Goal: Task Accomplishment & Management: Complete application form

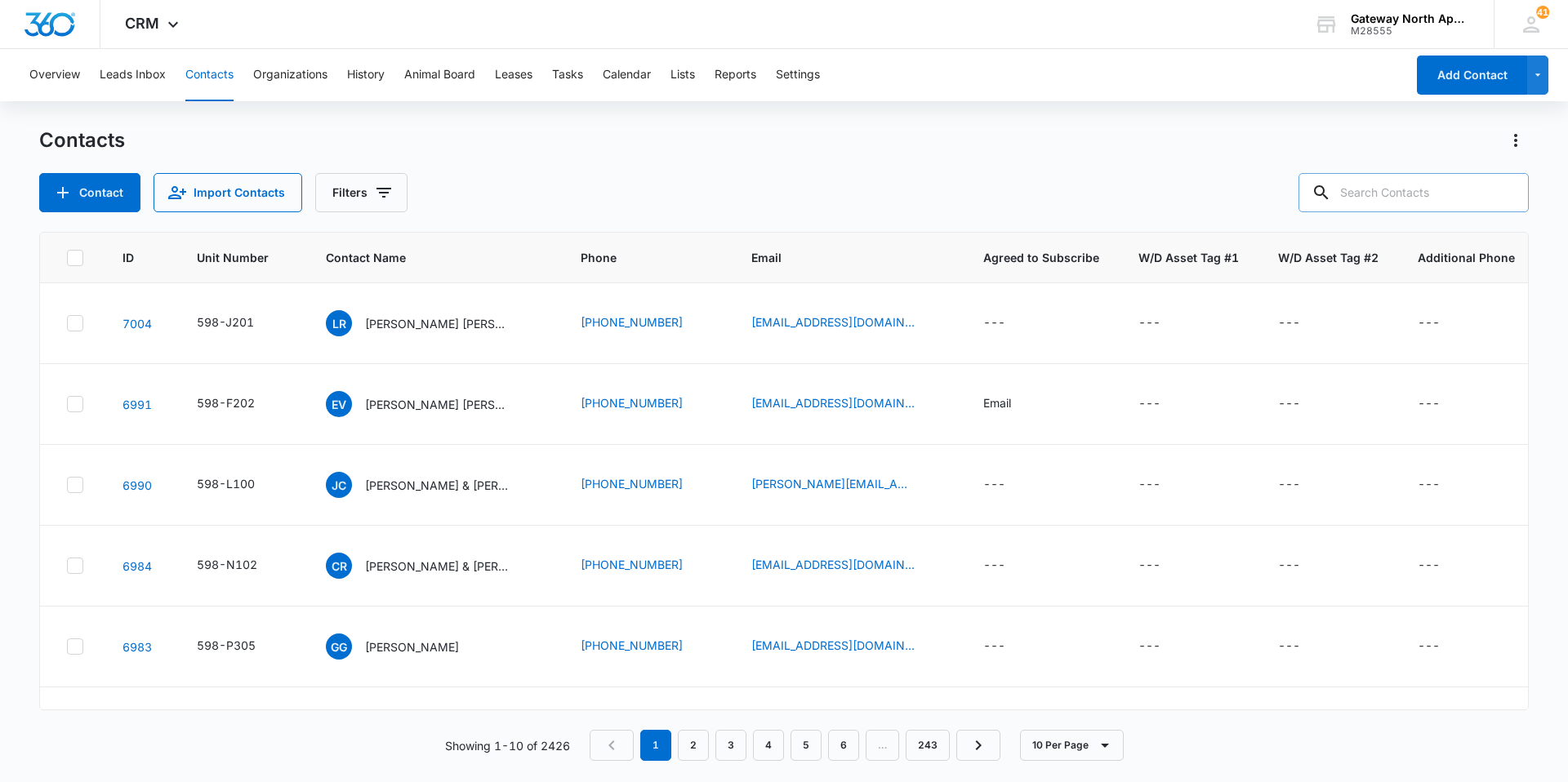
click at [758, 178] on input "text" at bounding box center [1413, 193] width 231 height 39
type input "j100"
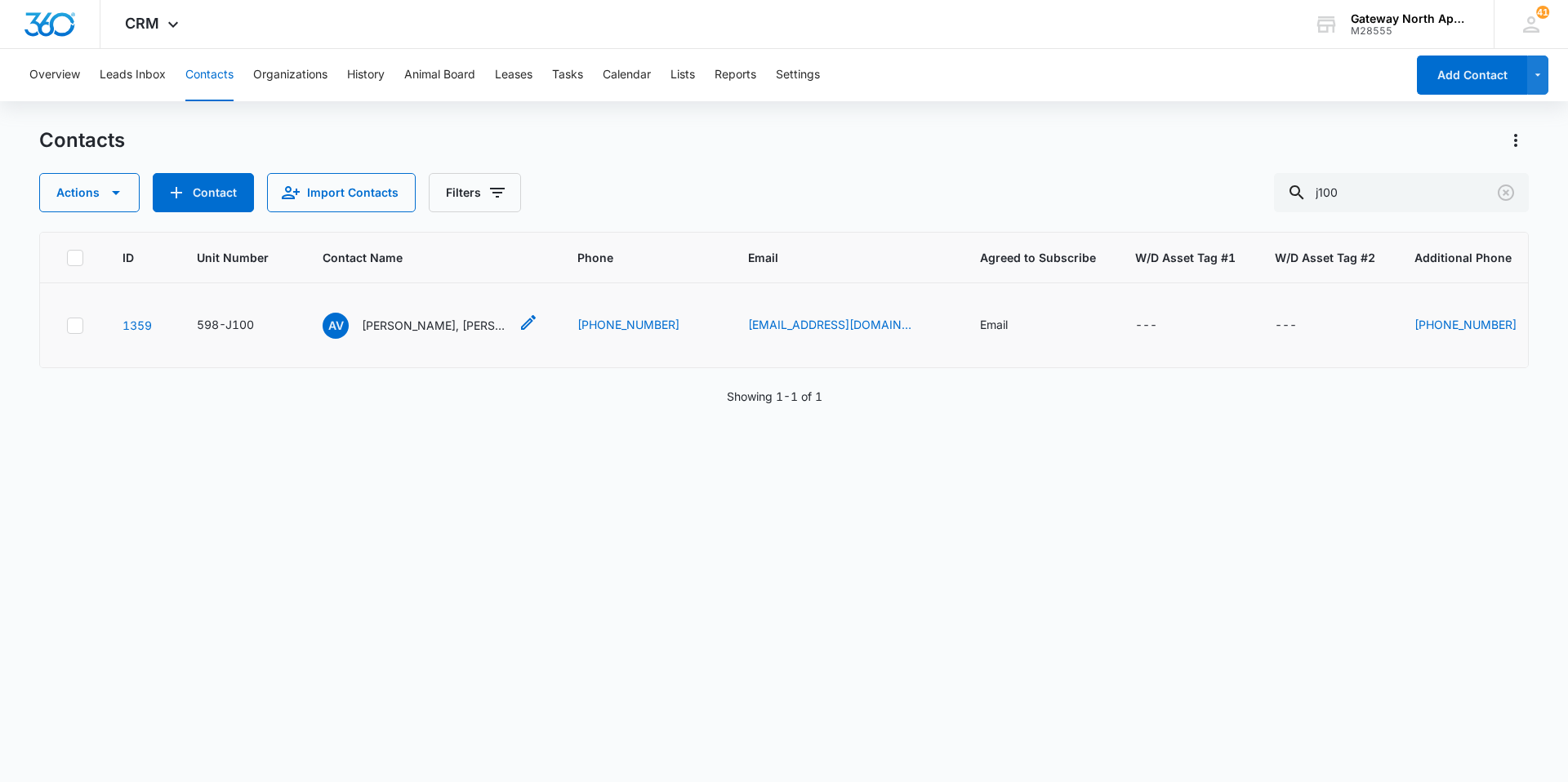
click at [416, 321] on p "[PERSON_NAME], [PERSON_NAME] & [PERSON_NAME]" at bounding box center [435, 325] width 147 height 17
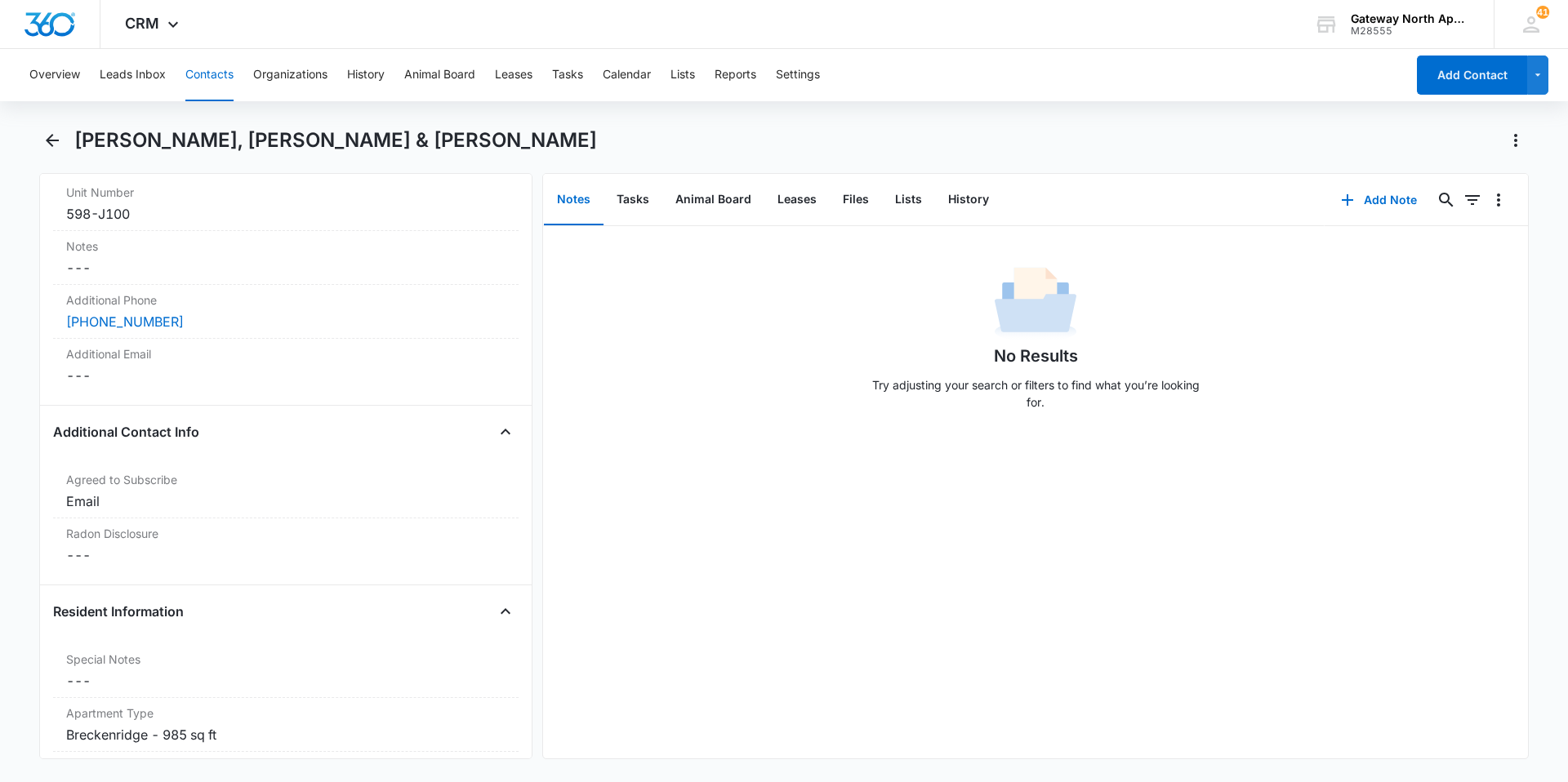
scroll to position [1273, 0]
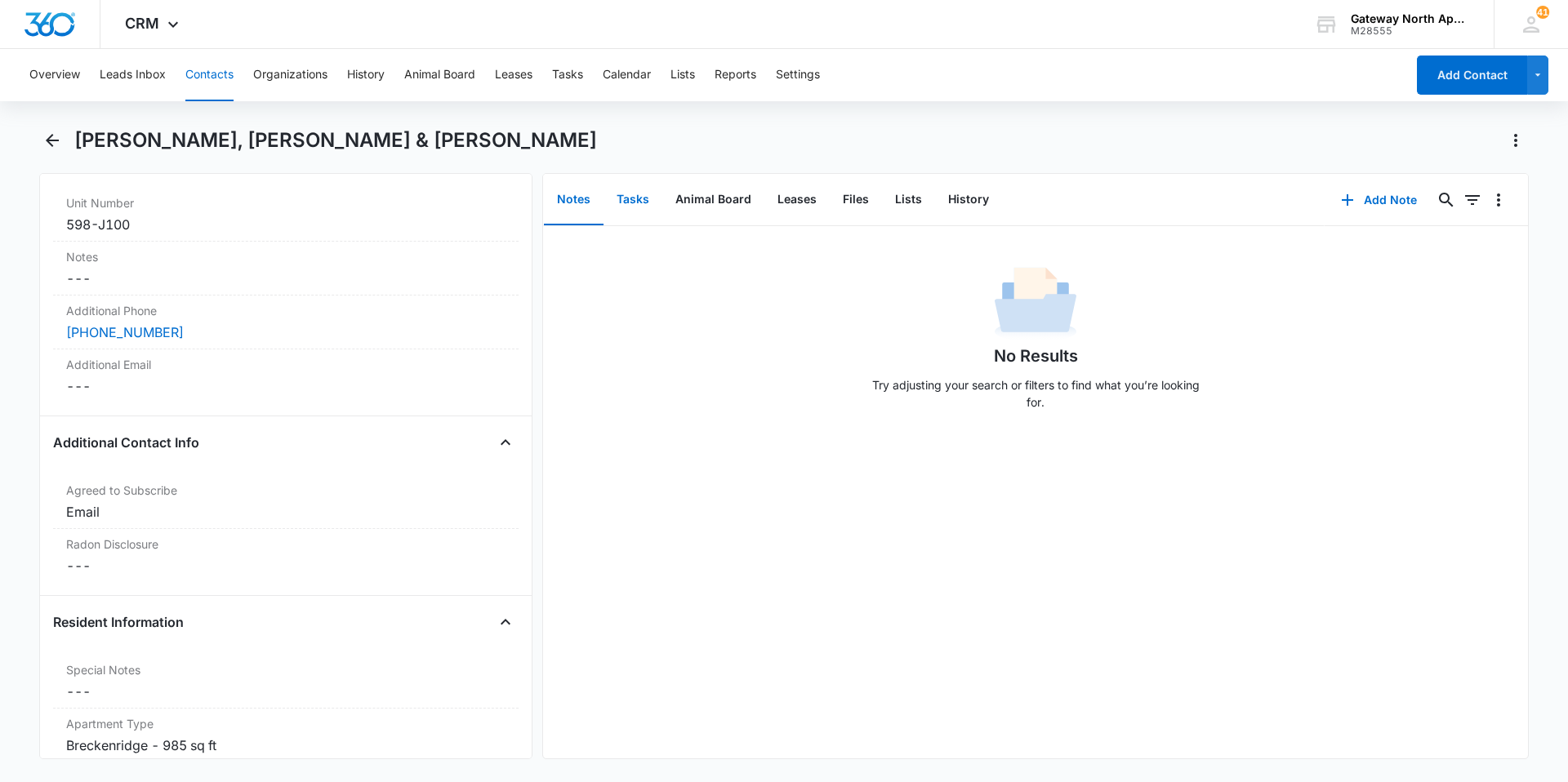
click at [624, 198] on button "Tasks" at bounding box center [634, 200] width 59 height 51
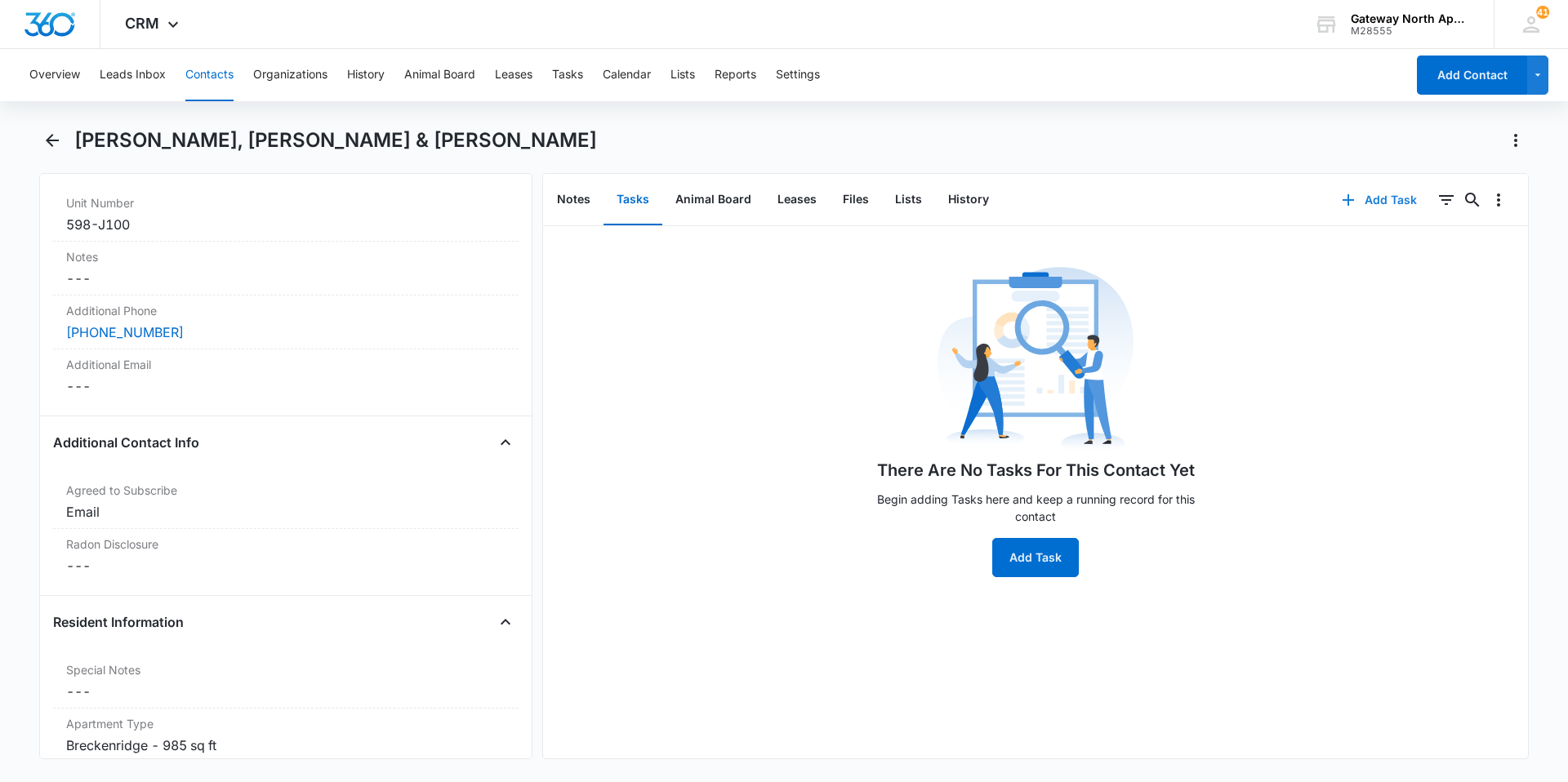
click at [758, 199] on button "Add Task" at bounding box center [1380, 200] width 108 height 39
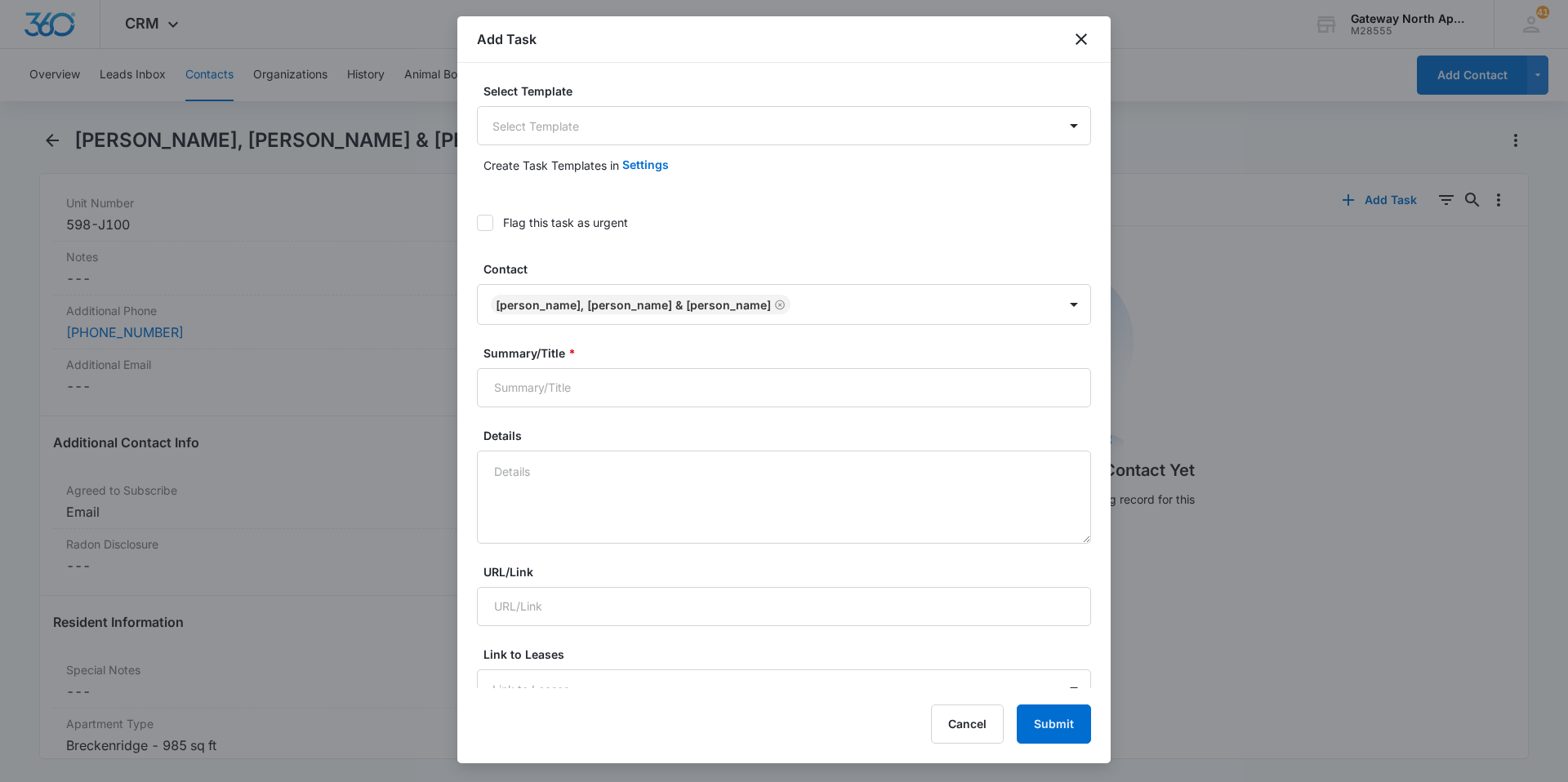
click at [758, 156] on div "Create Task Templates in Settings" at bounding box center [784, 165] width 614 height 39
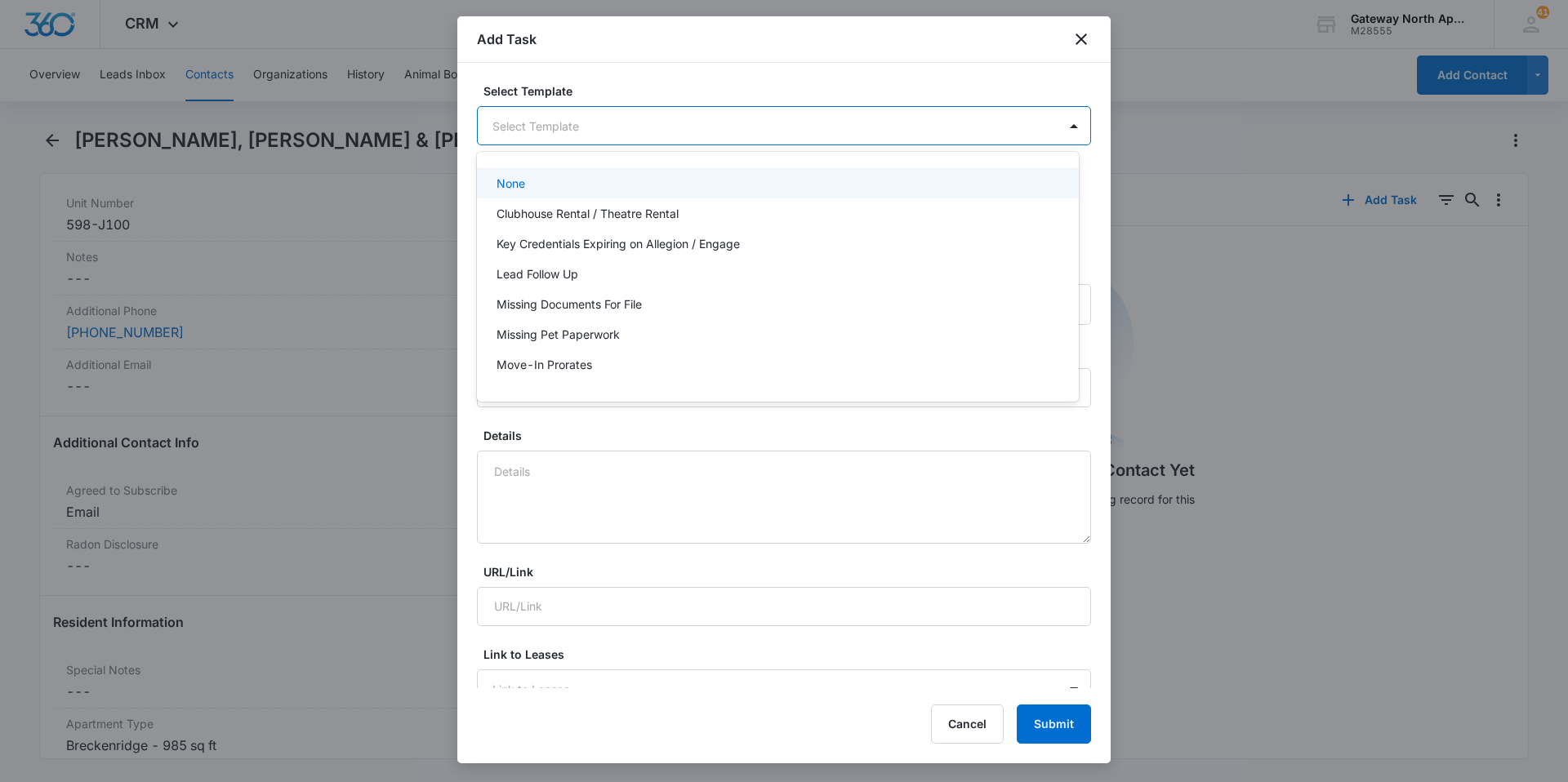
click at [758, 122] on body "CRM Apps Reputation Websites Forms CRM Email Social Content Ads Intelligence Fi…" at bounding box center [784, 391] width 1568 height 782
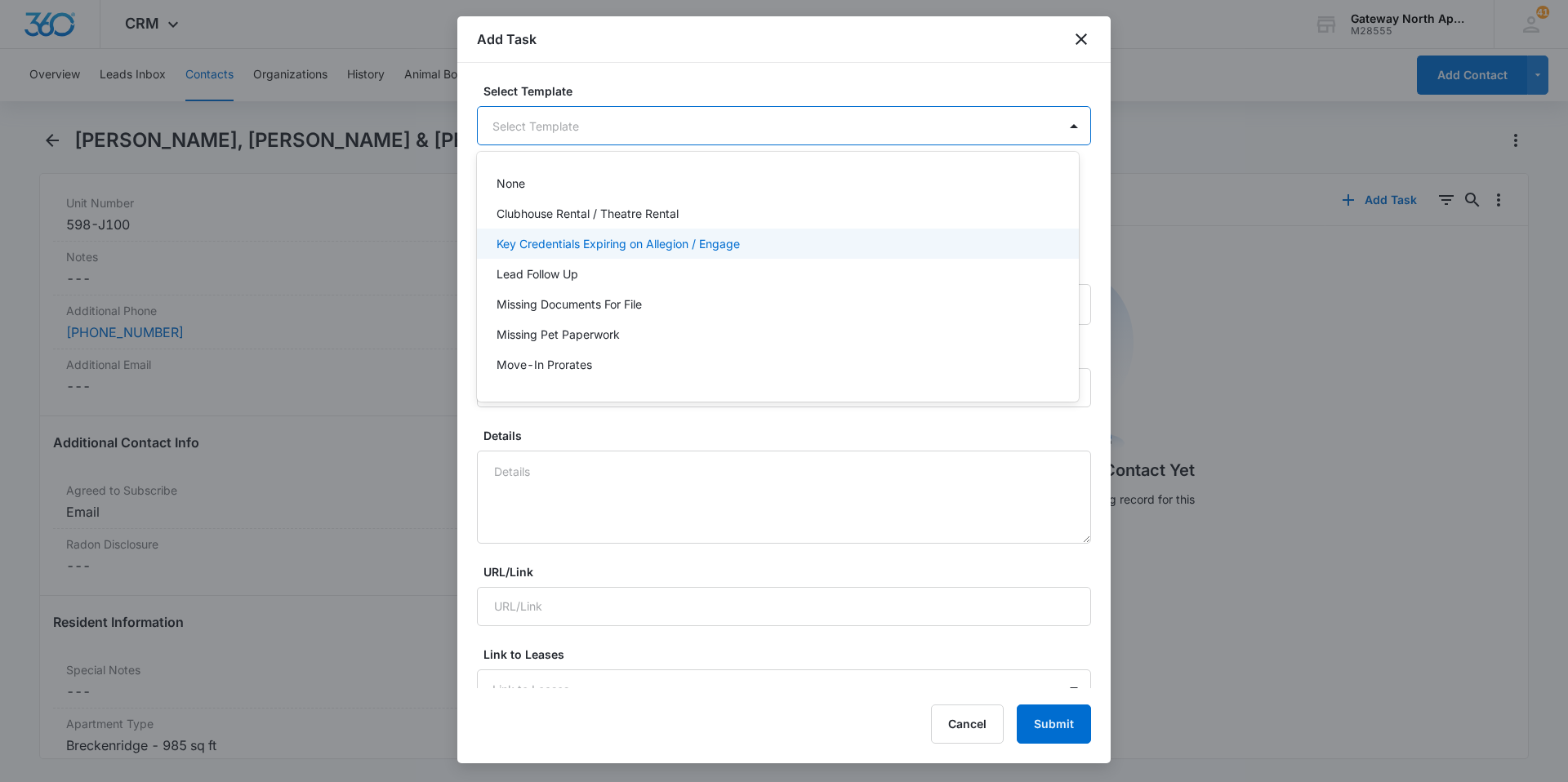
scroll to position [145, 0]
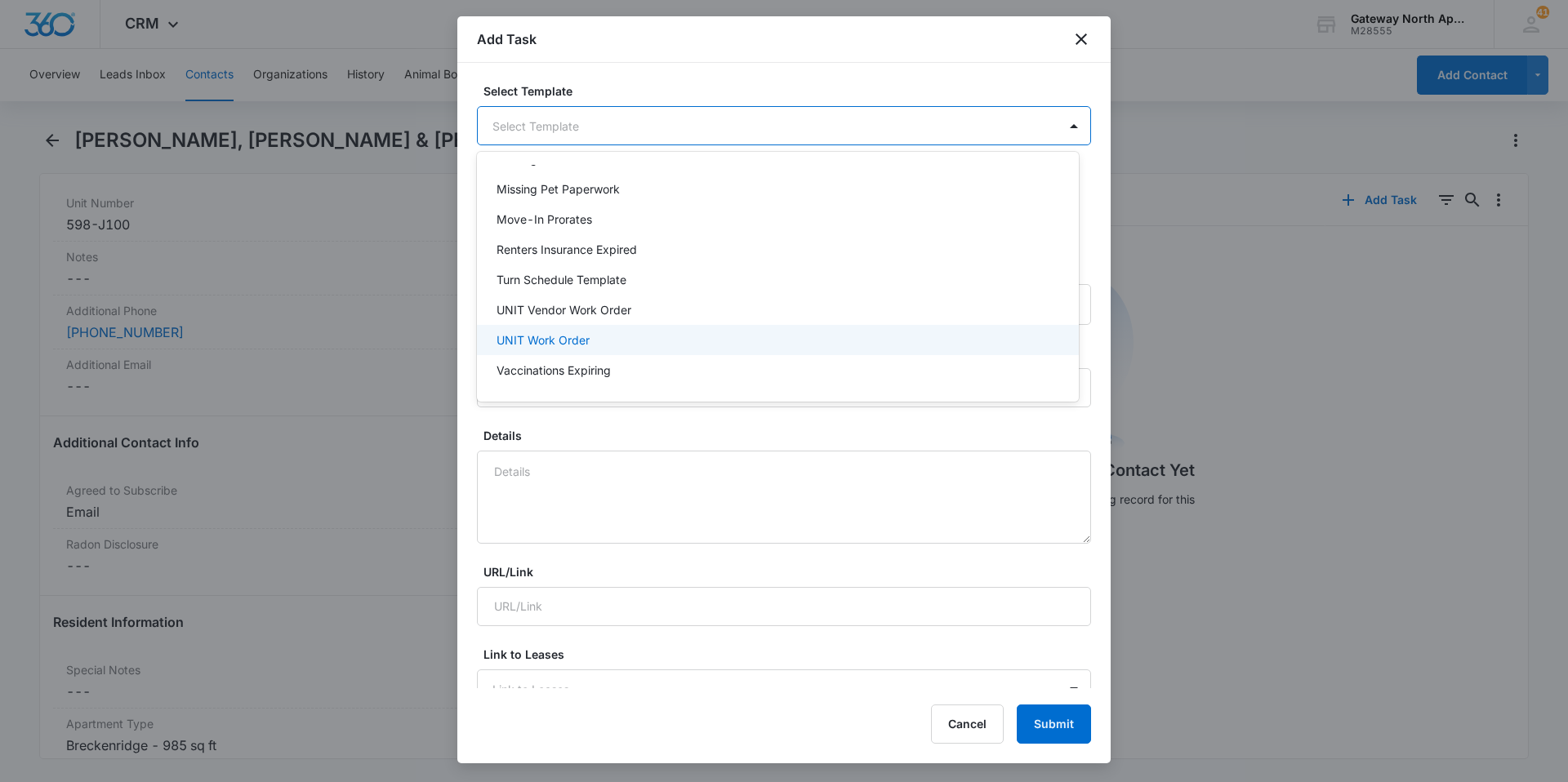
click at [569, 338] on p "UNIT Work Order" at bounding box center [543, 340] width 93 height 17
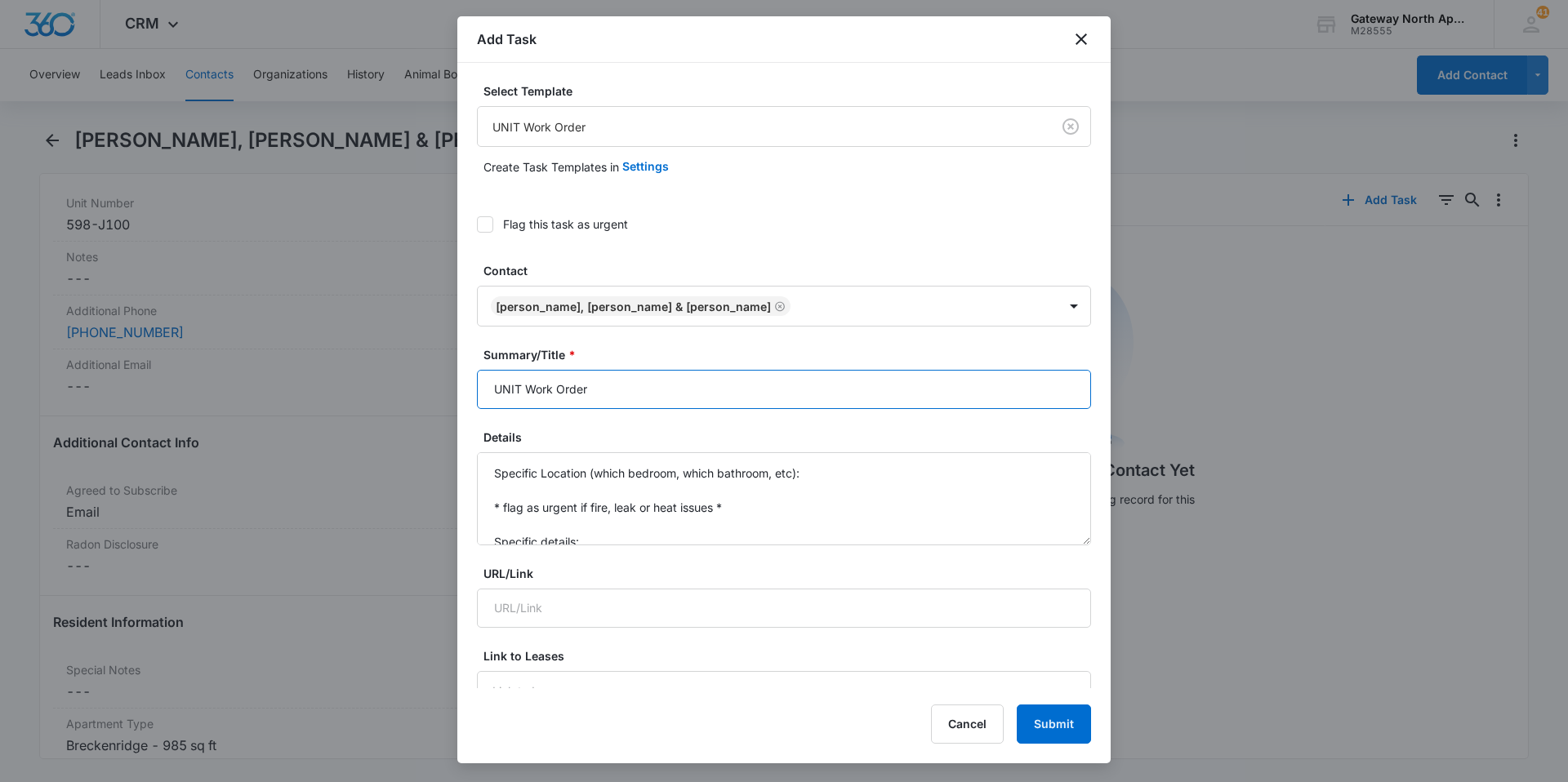
drag, startPoint x: 516, startPoint y: 391, endPoint x: 406, endPoint y: 368, distance: 112.4
click at [444, 388] on body "CRM Apps Reputation Websites Forms CRM Email Social Content Ads Intelligence Fi…" at bounding box center [784, 391] width 1568 height 782
type input "J100 Work Order"
drag, startPoint x: 586, startPoint y: 538, endPoint x: 478, endPoint y: 443, distance: 143.8
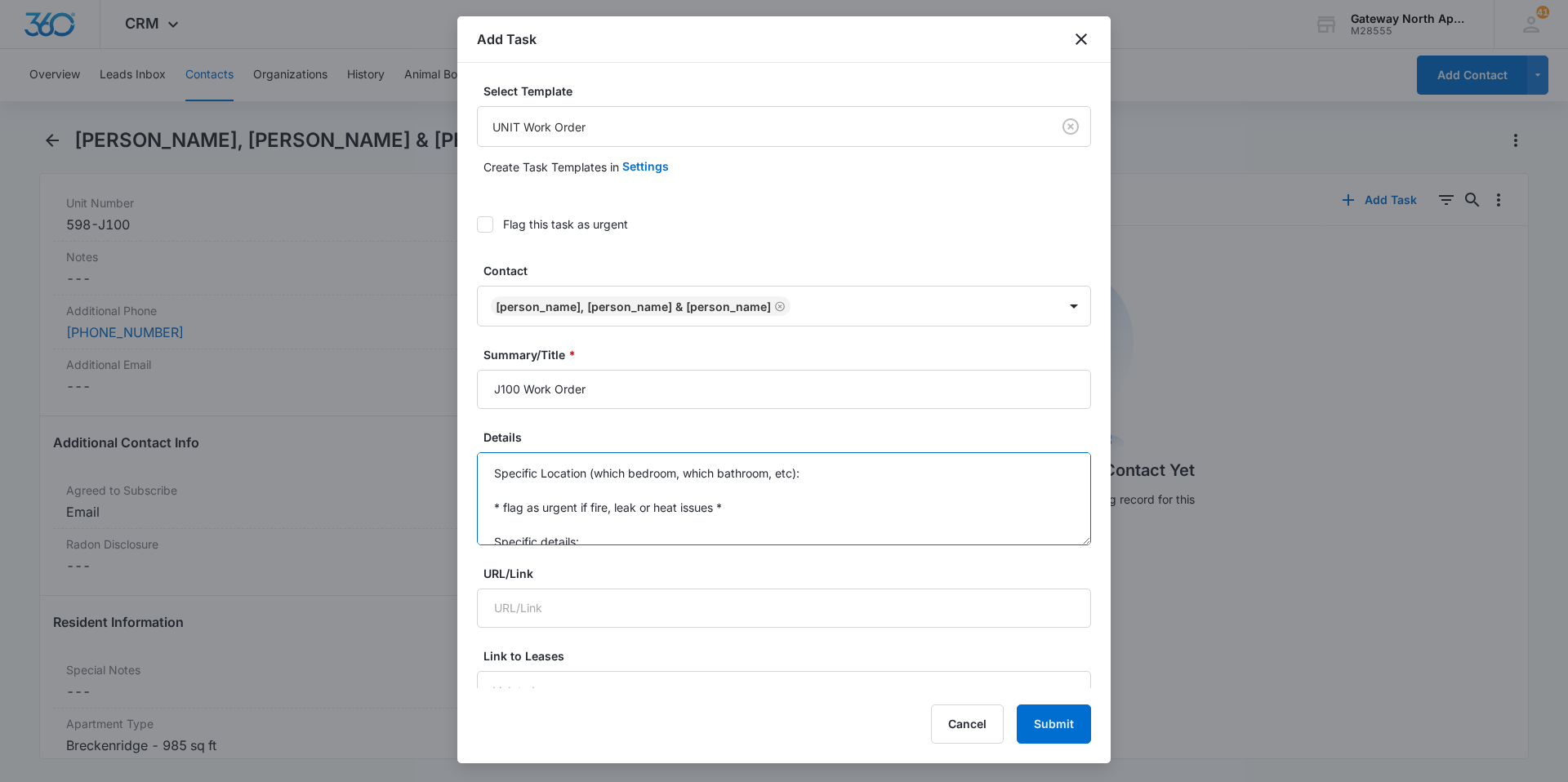
click at [477, 449] on div "Details Specific Location (which bedroom, which bathroom, etc): * flag as urgen…" at bounding box center [784, 487] width 614 height 117
click at [629, 474] on textarea "fire alarm was beeping," at bounding box center [784, 499] width 614 height 93
click at [625, 474] on textarea "fire alarm was beeping," at bounding box center [784, 499] width 614 height 93
drag, startPoint x: 635, startPoint y: 474, endPoint x: 647, endPoint y: 470, distance: 12.6
click at [635, 474] on textarea "fire alarm was beeping," at bounding box center [784, 499] width 614 height 93
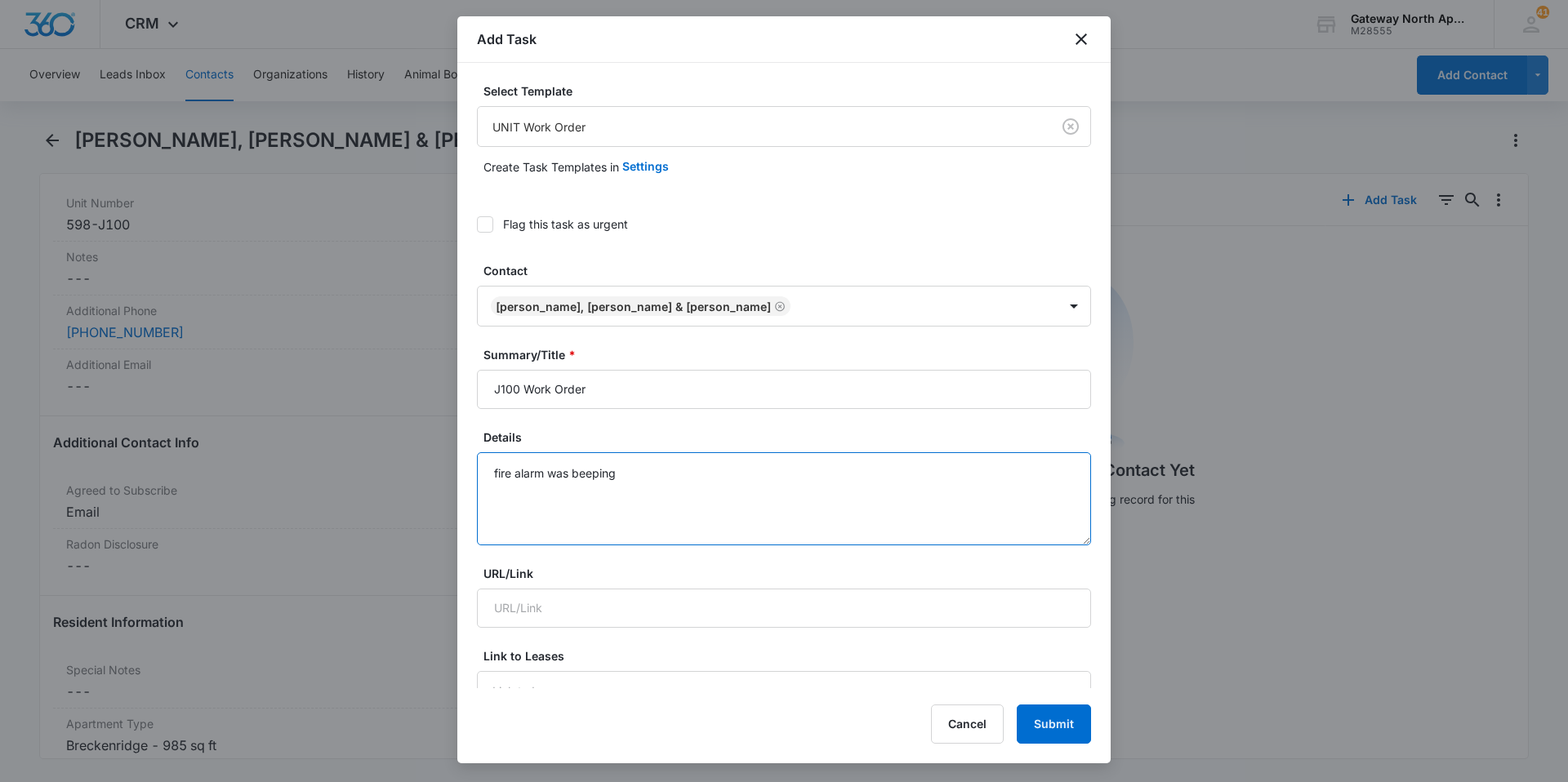
click at [631, 469] on textarea "fire alarm was beeping" at bounding box center [784, 499] width 614 height 93
click at [758, 474] on textarea "fire alarm was beeping, fire department came and took it down" at bounding box center [784, 499] width 614 height 93
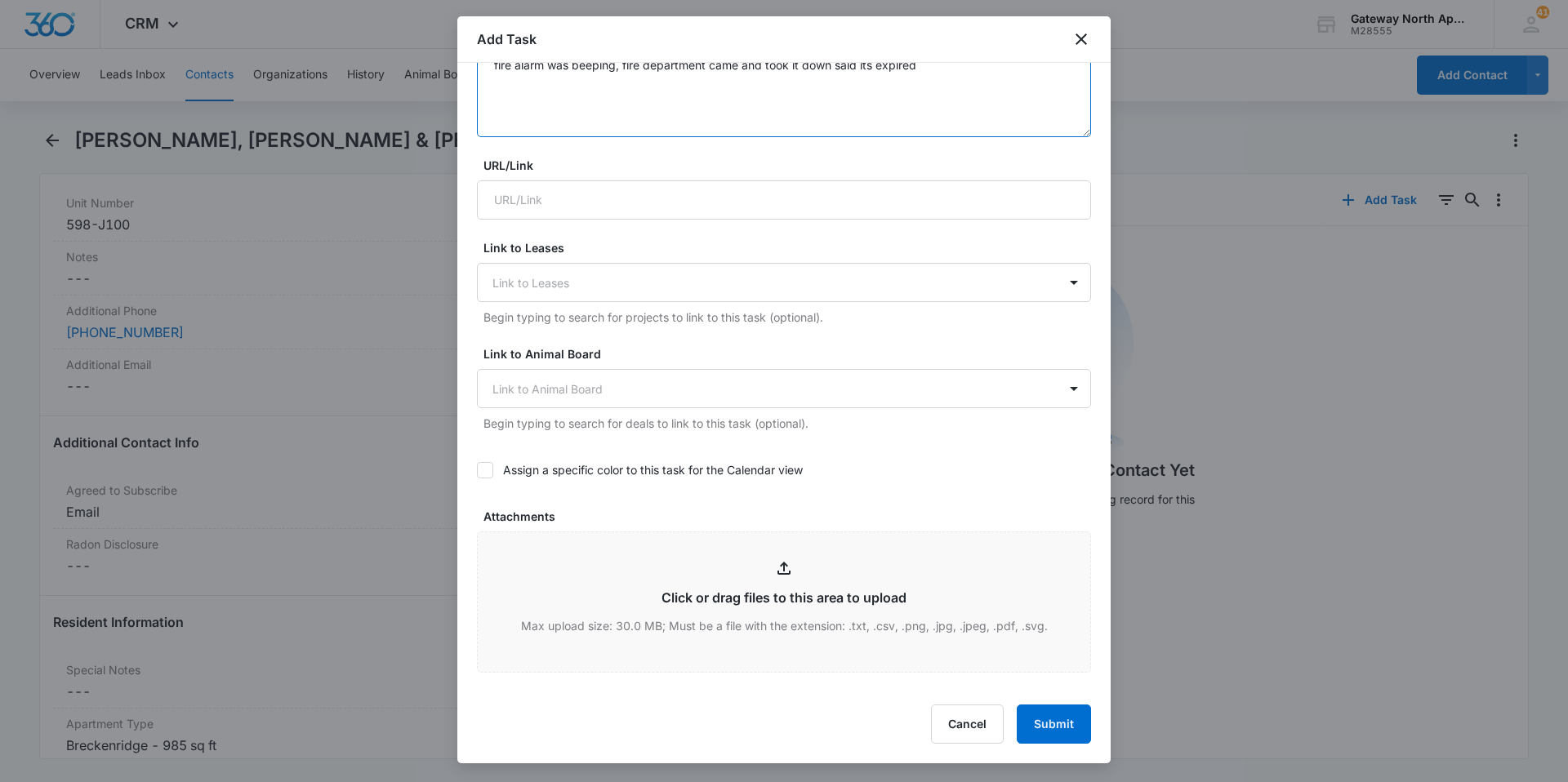
scroll to position [817, 0]
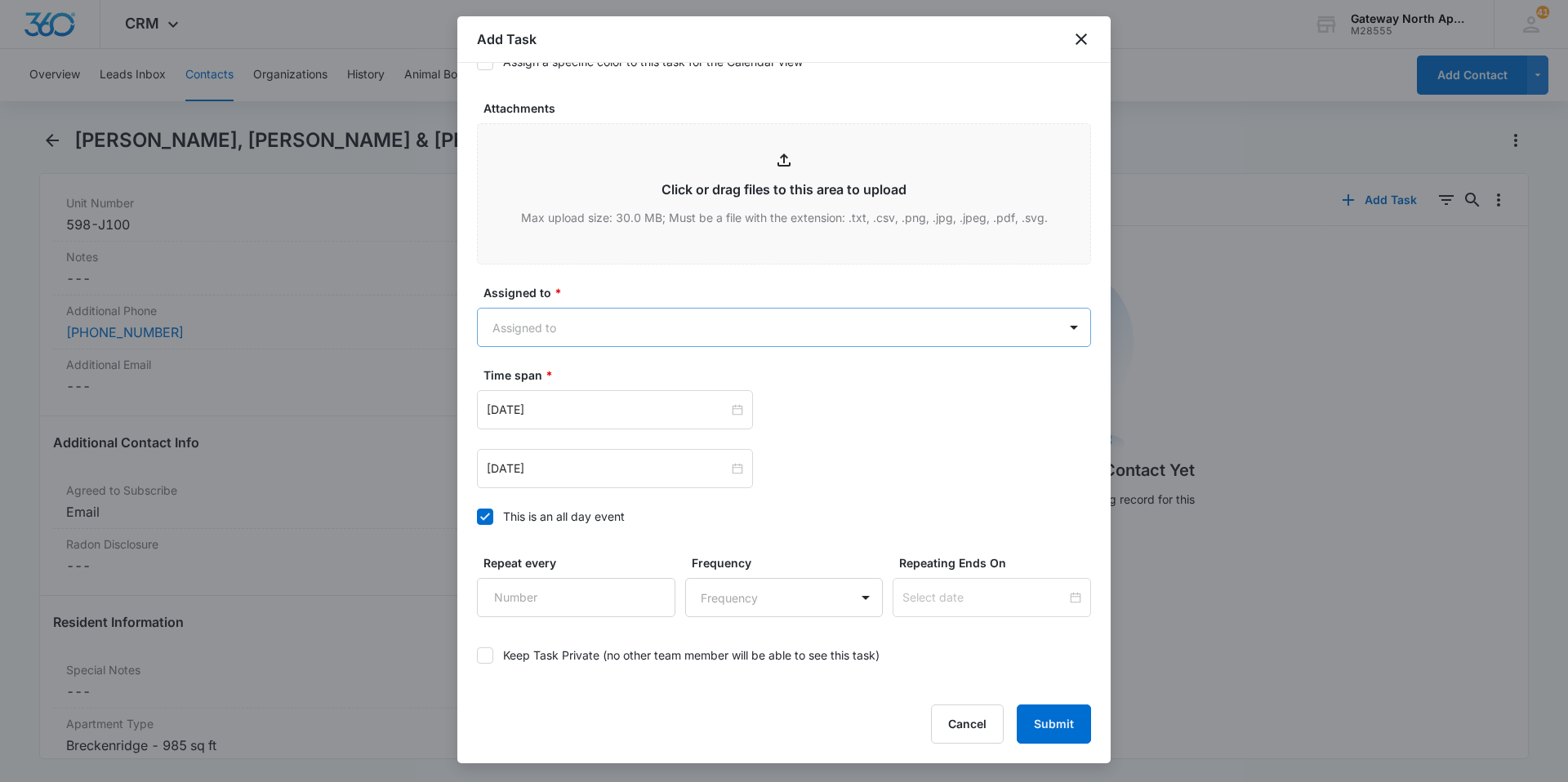
type textarea "fire alarm was beeping, fire department came and took it down said its expired"
click at [617, 321] on body "CRM Apps Reputation Websites Forms CRM Email Social Content Ads Intelligence Fi…" at bounding box center [784, 391] width 1568 height 782
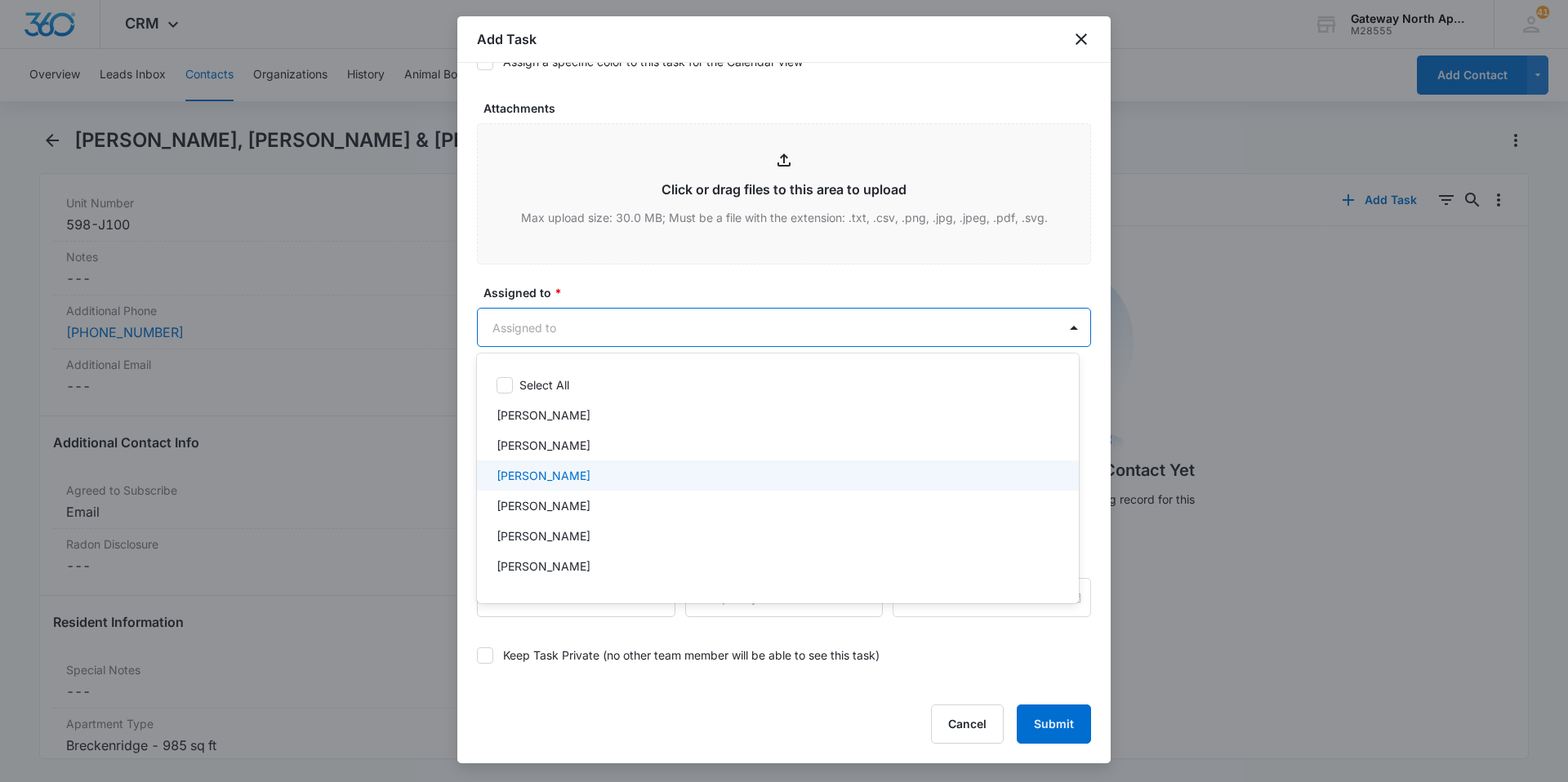
click at [561, 478] on p "[PERSON_NAME]" at bounding box center [543, 475] width 94 height 17
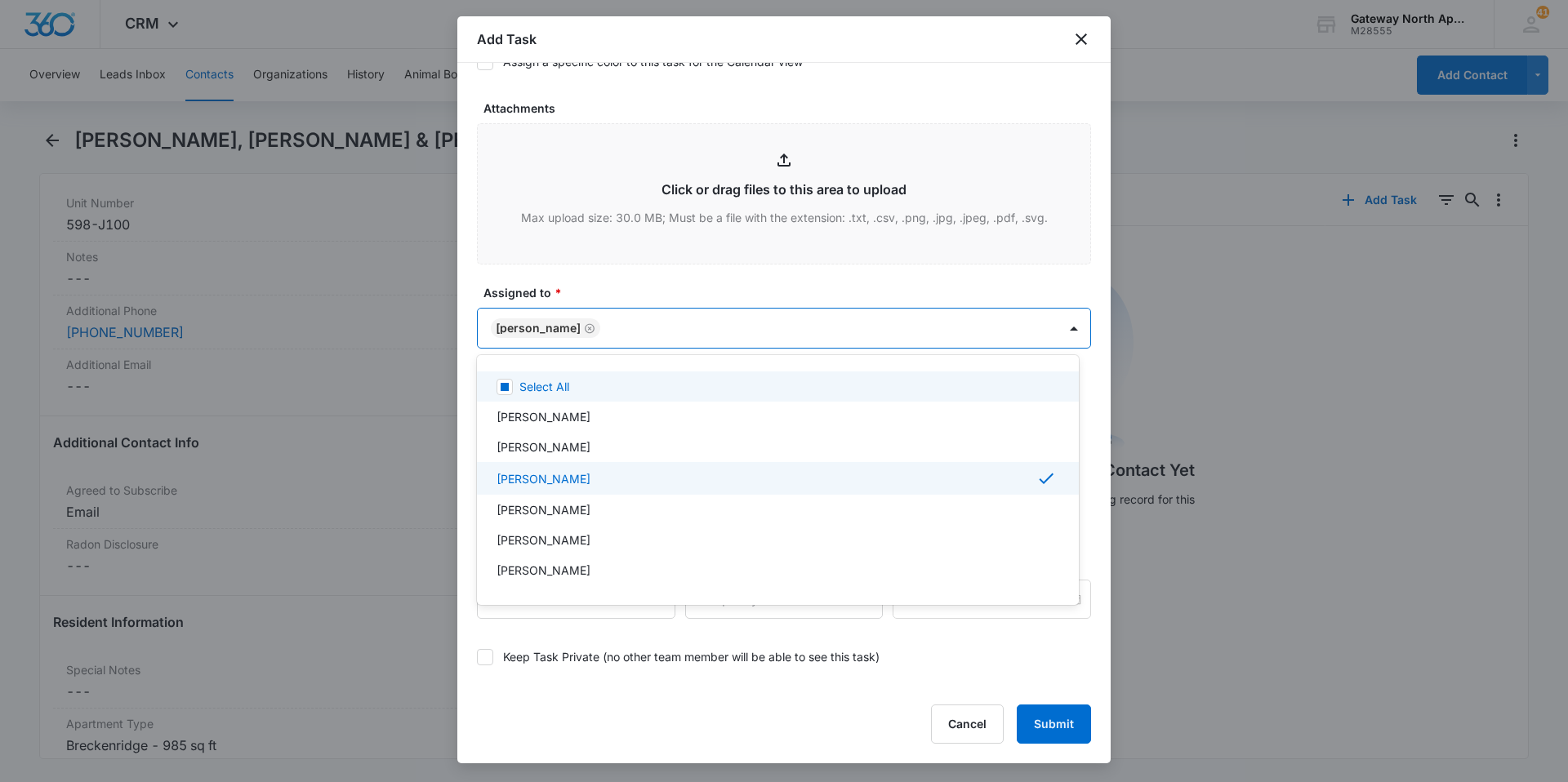
click at [656, 329] on div at bounding box center [784, 391] width 1568 height 782
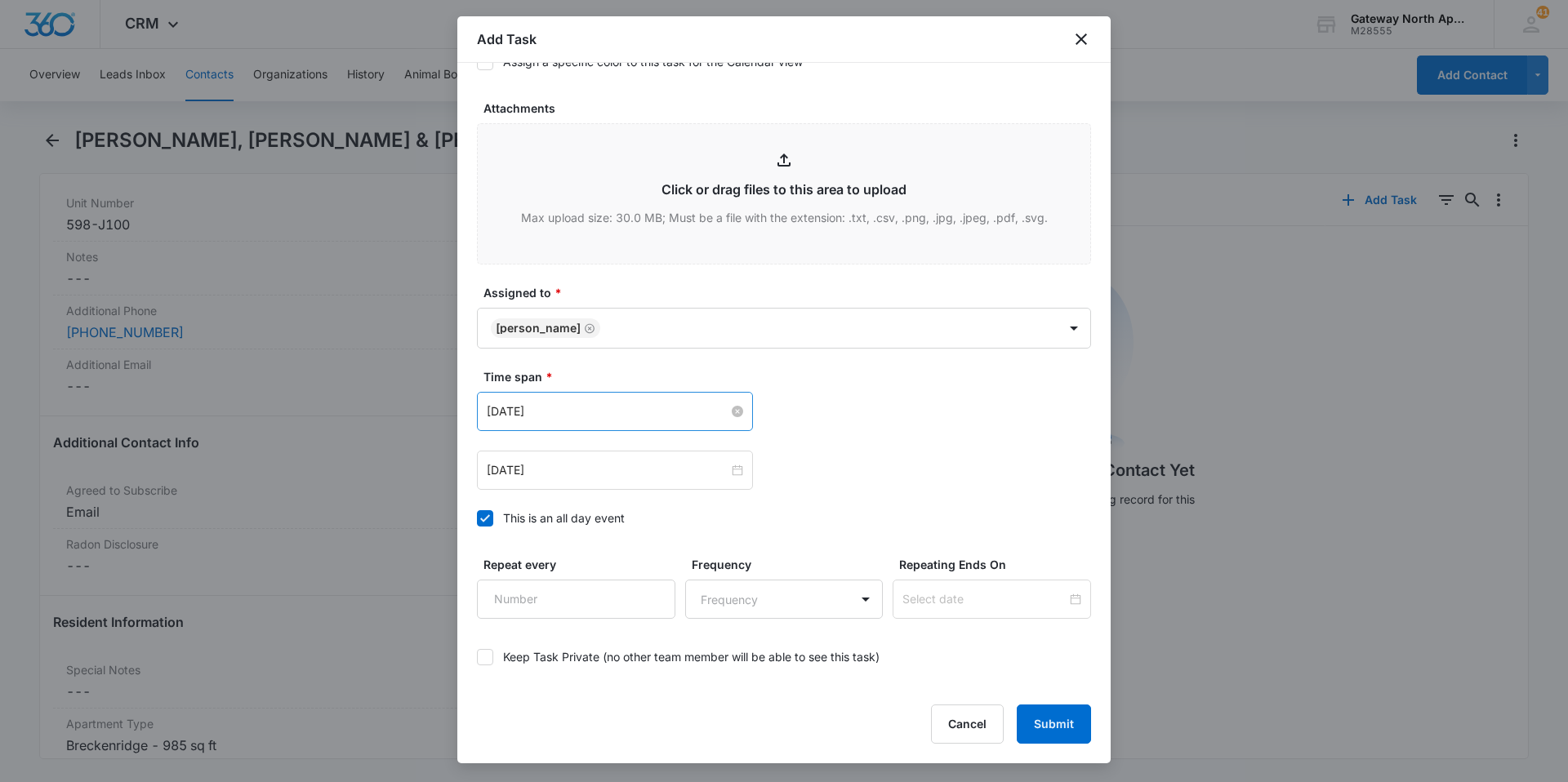
click at [617, 409] on input "[DATE]" at bounding box center [607, 411] width 242 height 18
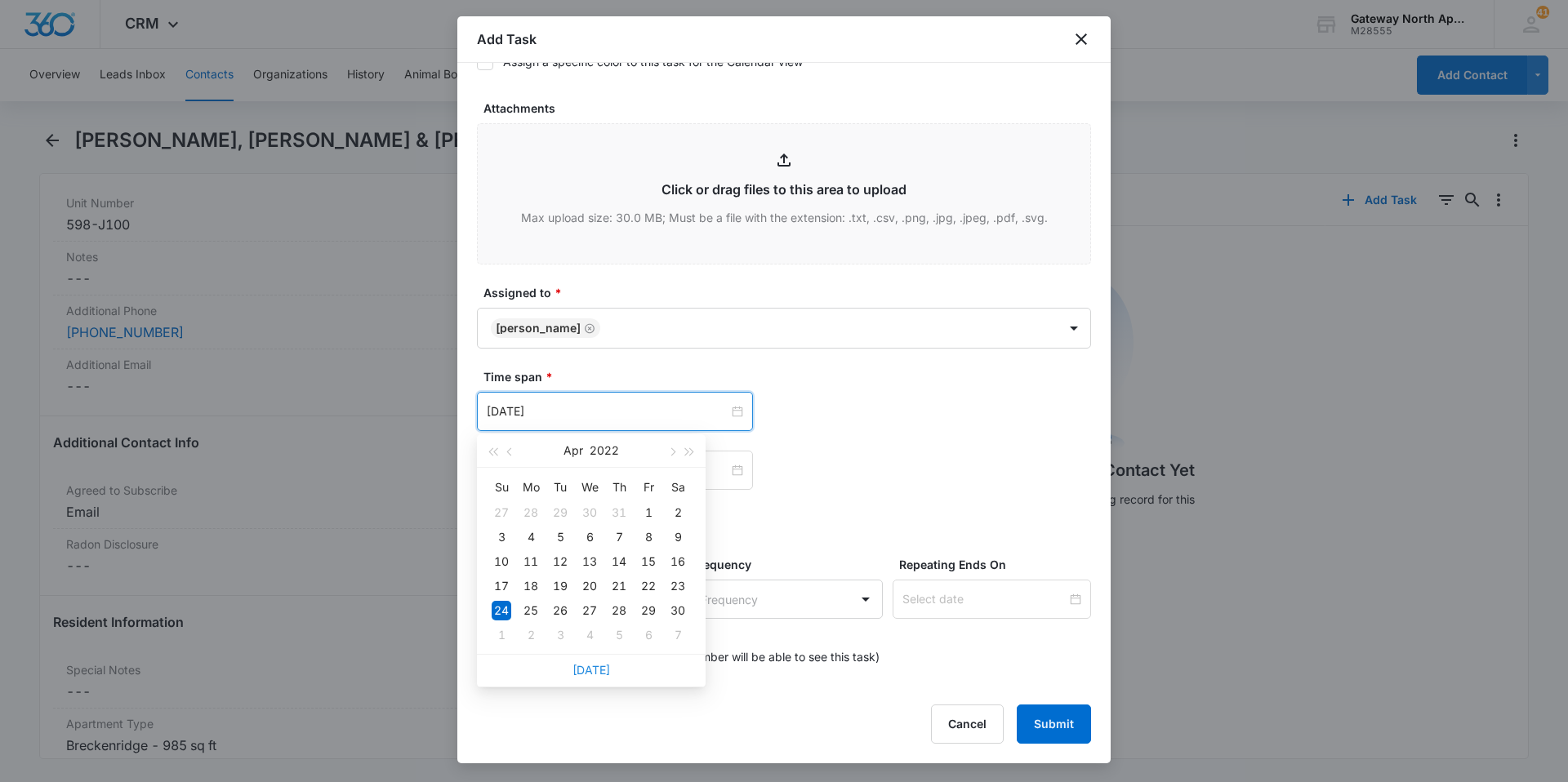
click at [593, 524] on link "[DATE]" at bounding box center [591, 670] width 37 height 14
type input "[DATE]"
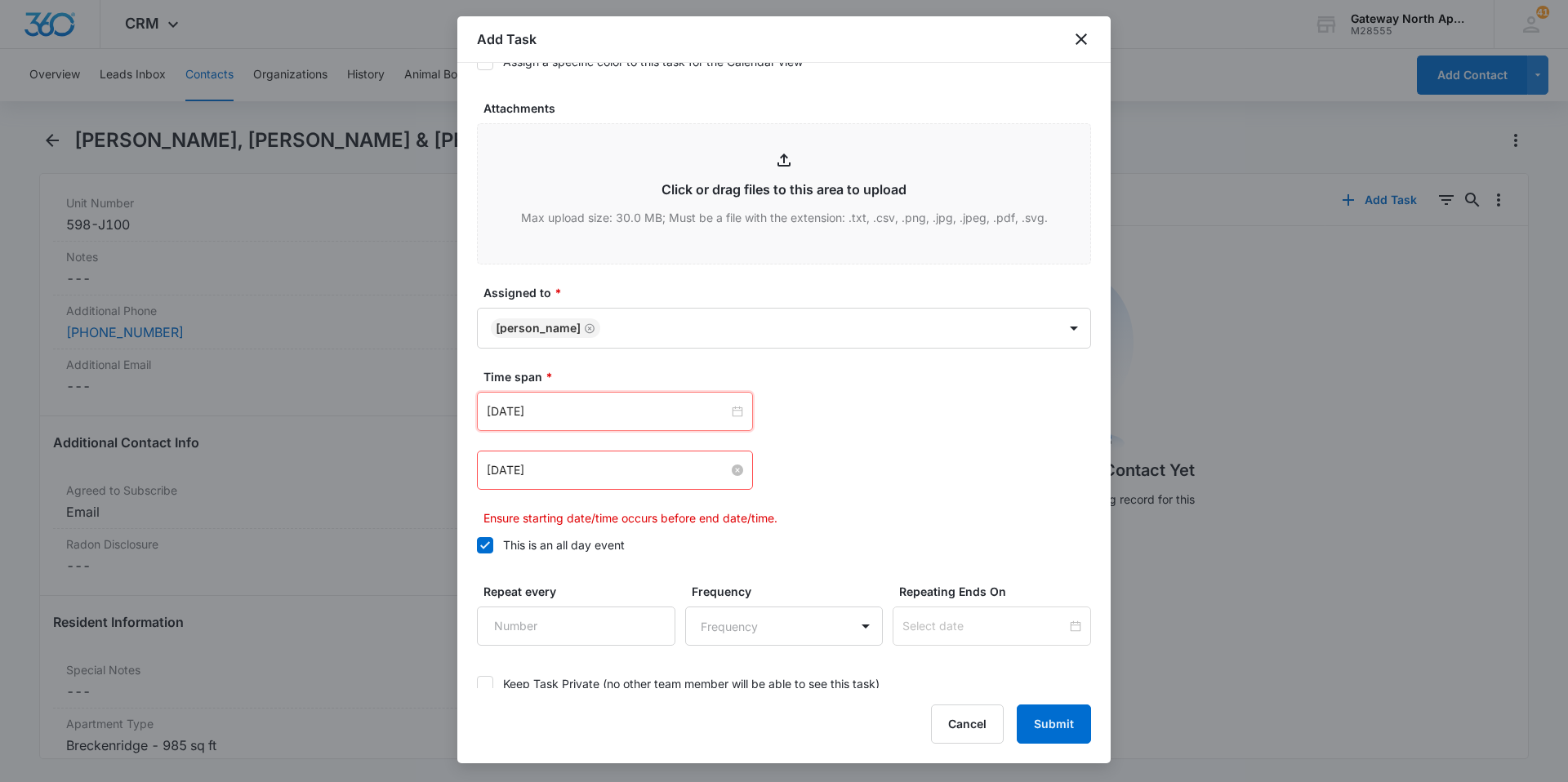
click at [606, 478] on input "[DATE]" at bounding box center [607, 470] width 242 height 18
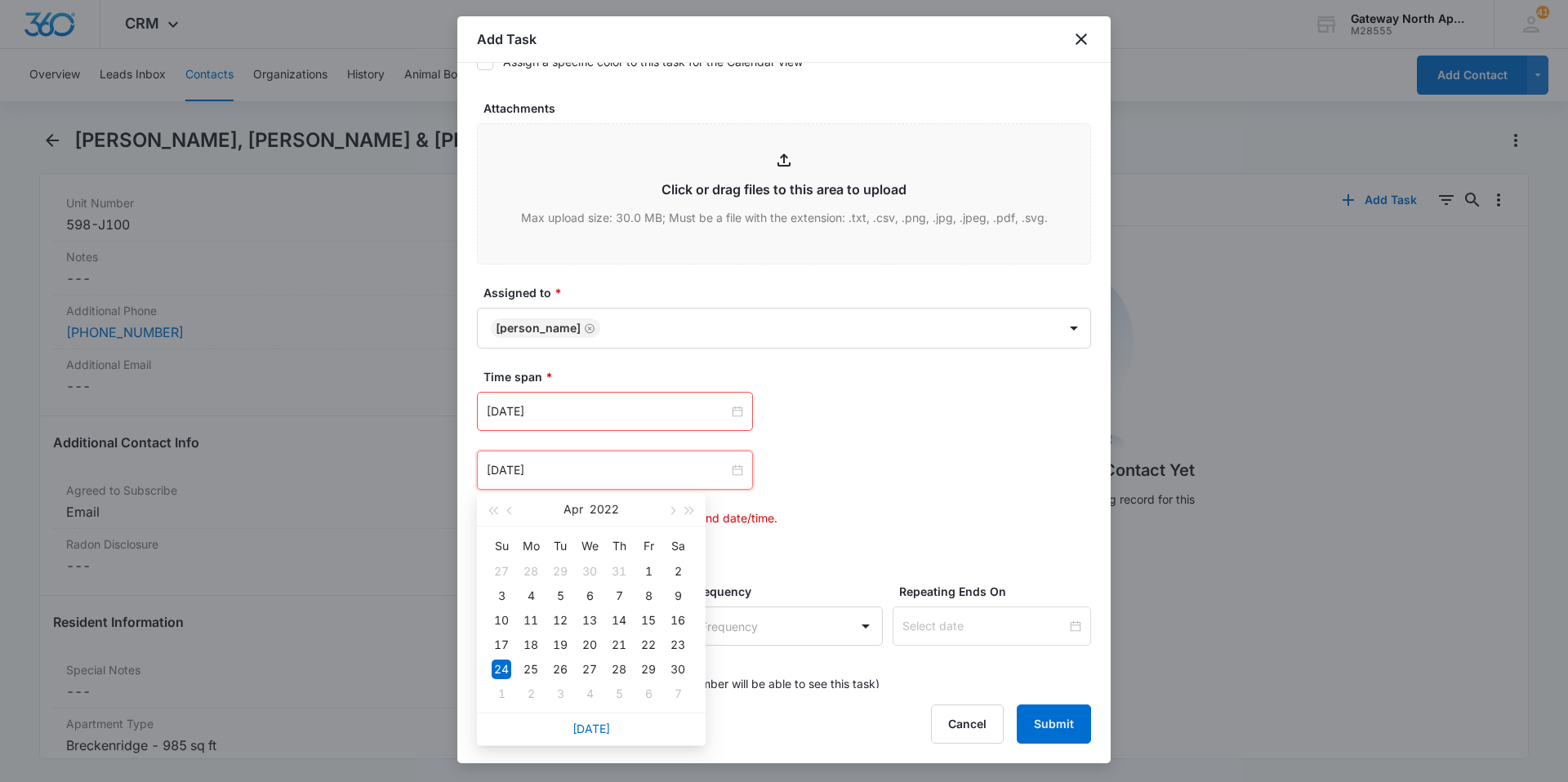
click at [597, 524] on div "[DATE]" at bounding box center [591, 729] width 229 height 33
click at [607, 524] on link "[DATE]" at bounding box center [591, 729] width 37 height 14
type input "[DATE]"
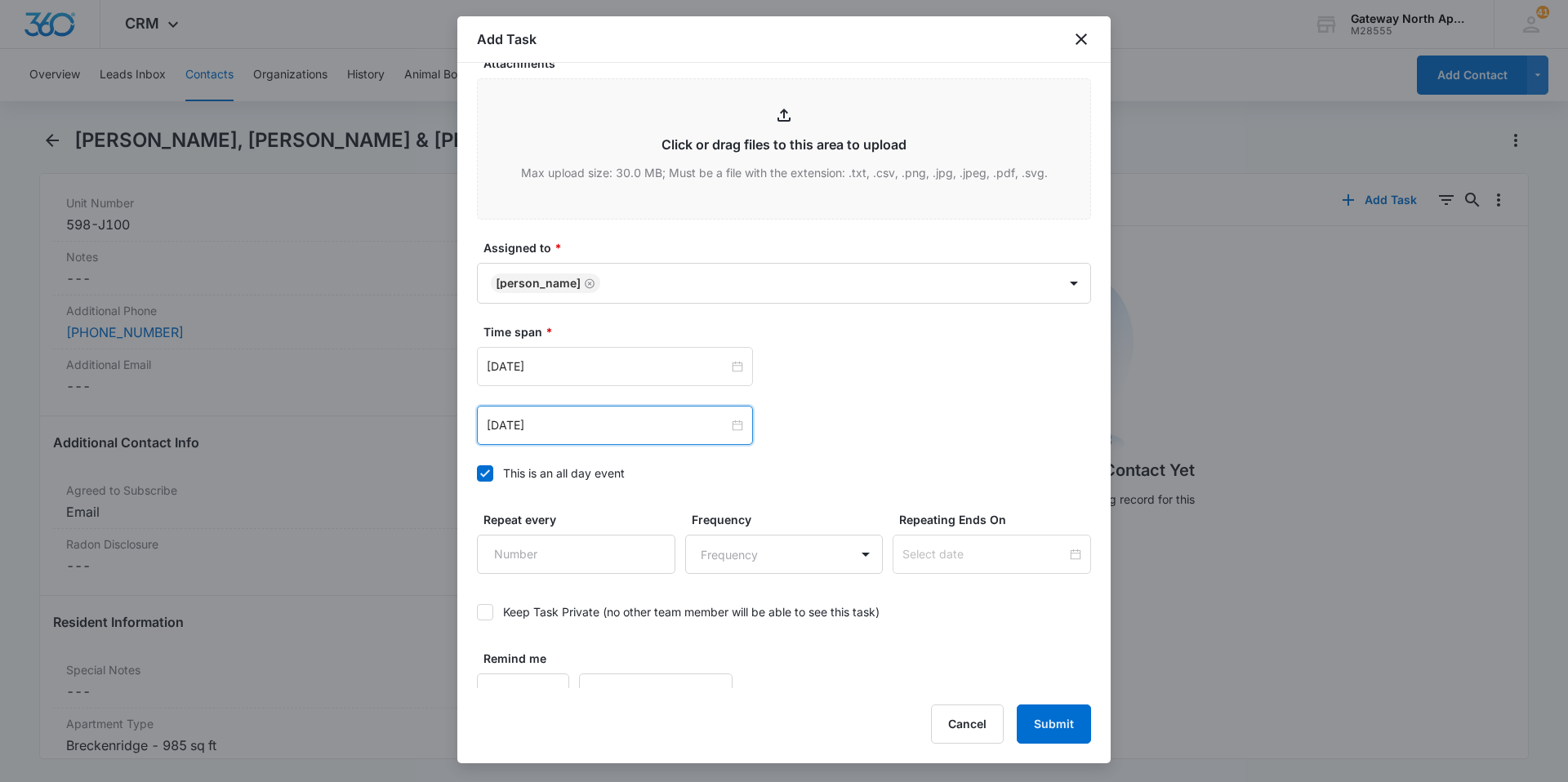
scroll to position [886, 0]
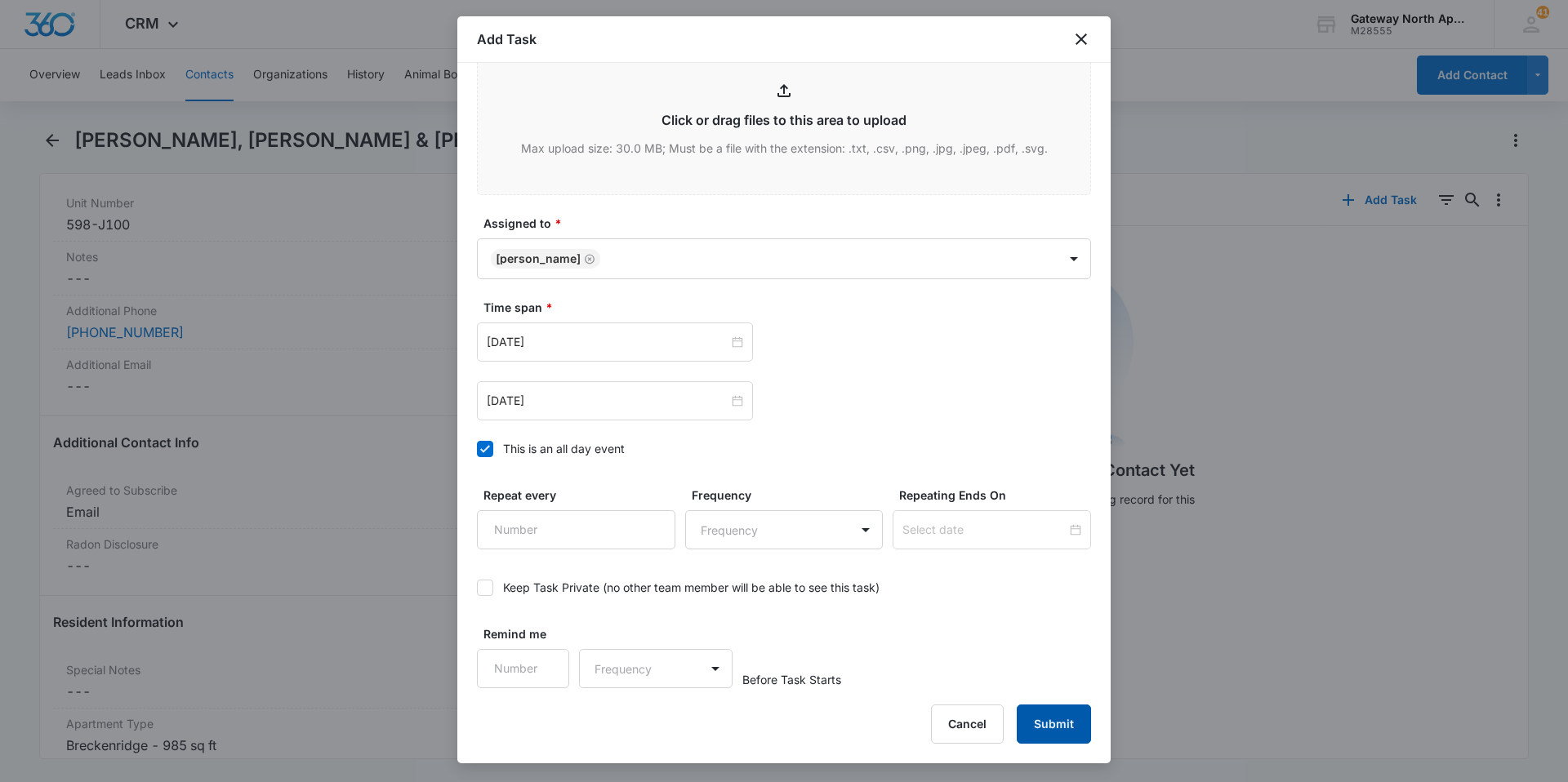
click at [758, 524] on button "Submit" at bounding box center [1054, 724] width 74 height 39
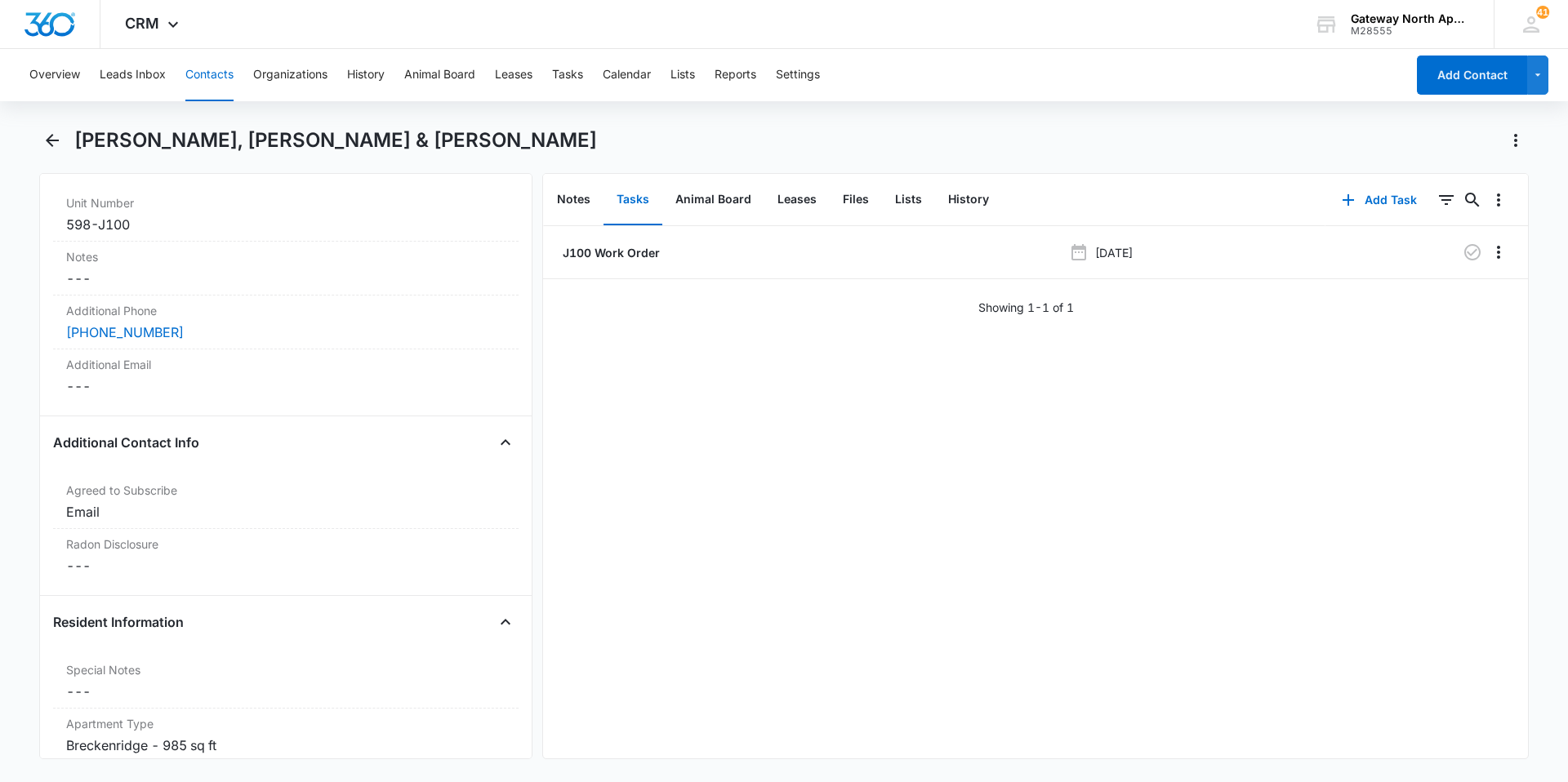
click at [210, 75] on button "Contacts" at bounding box center [209, 75] width 48 height 52
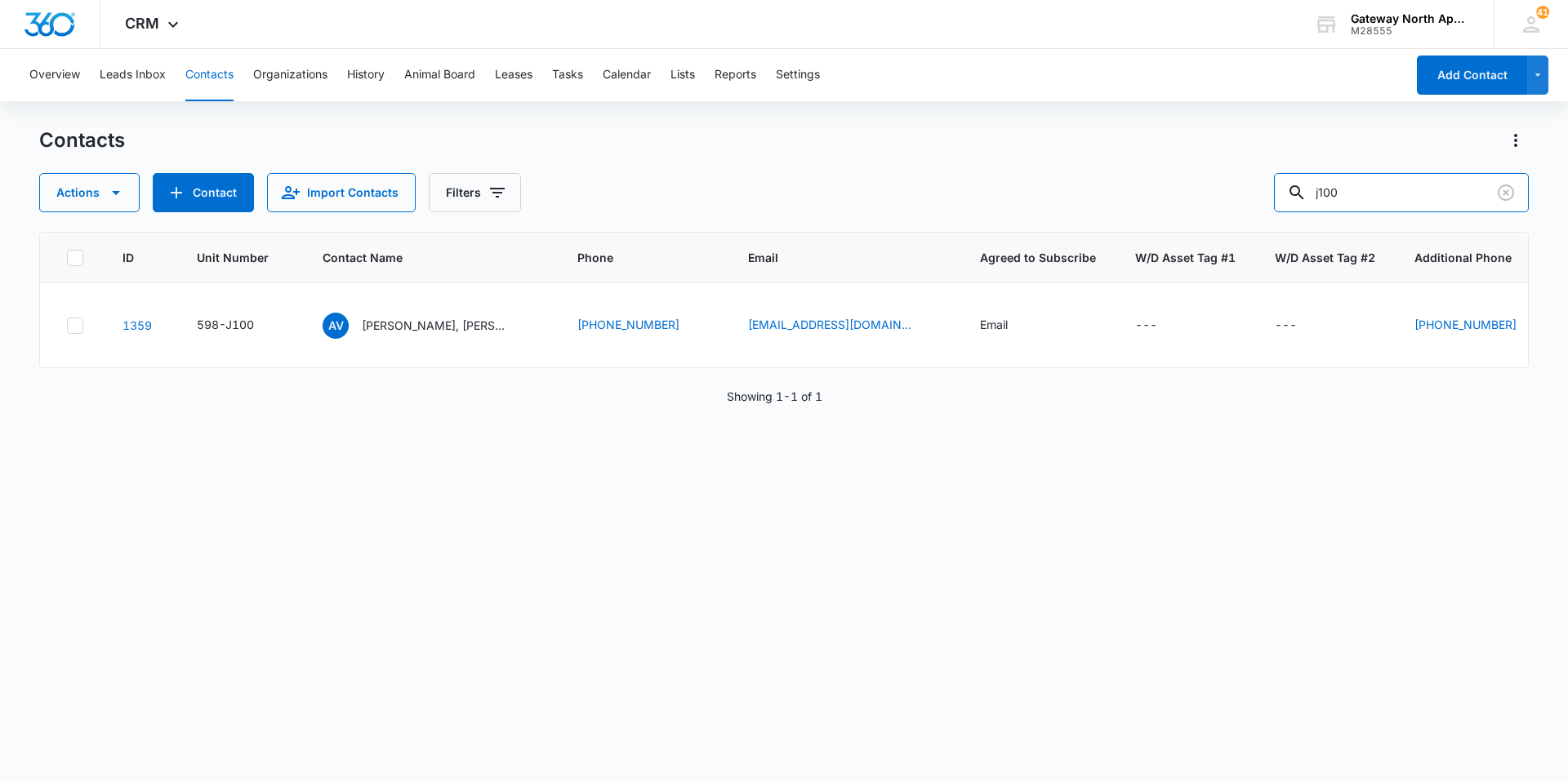
drag, startPoint x: 1369, startPoint y: 197, endPoint x: 1109, endPoint y: 214, distance: 260.6
click at [758, 211] on div "Actions Contact Import Contacts Filters j100" at bounding box center [784, 193] width 1490 height 39
click at [758, 190] on input "text" at bounding box center [1413, 193] width 231 height 39
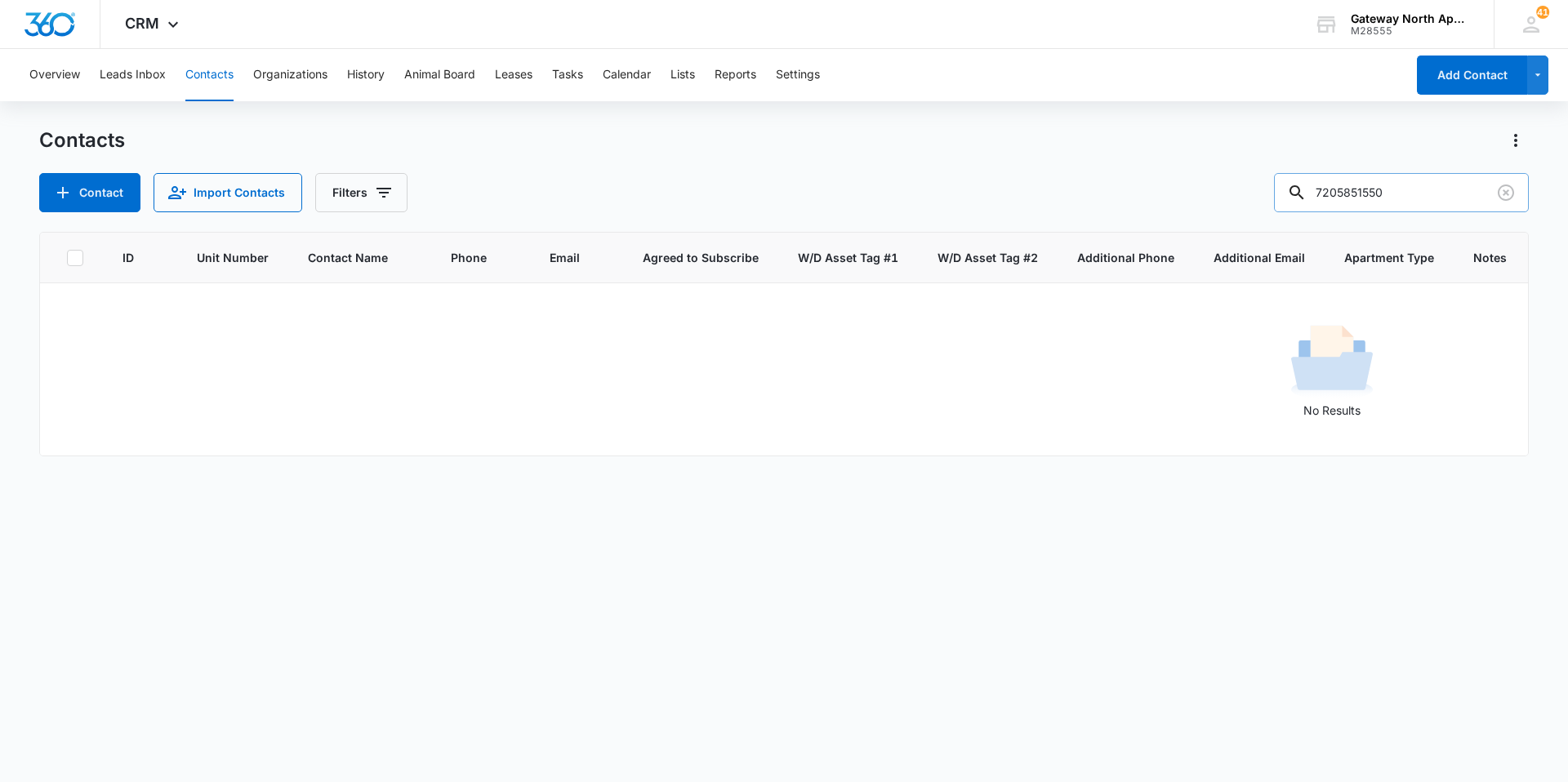
click at [758, 195] on input "7205851550" at bounding box center [1402, 193] width 255 height 39
type input "[PHONE_NUMBER]"
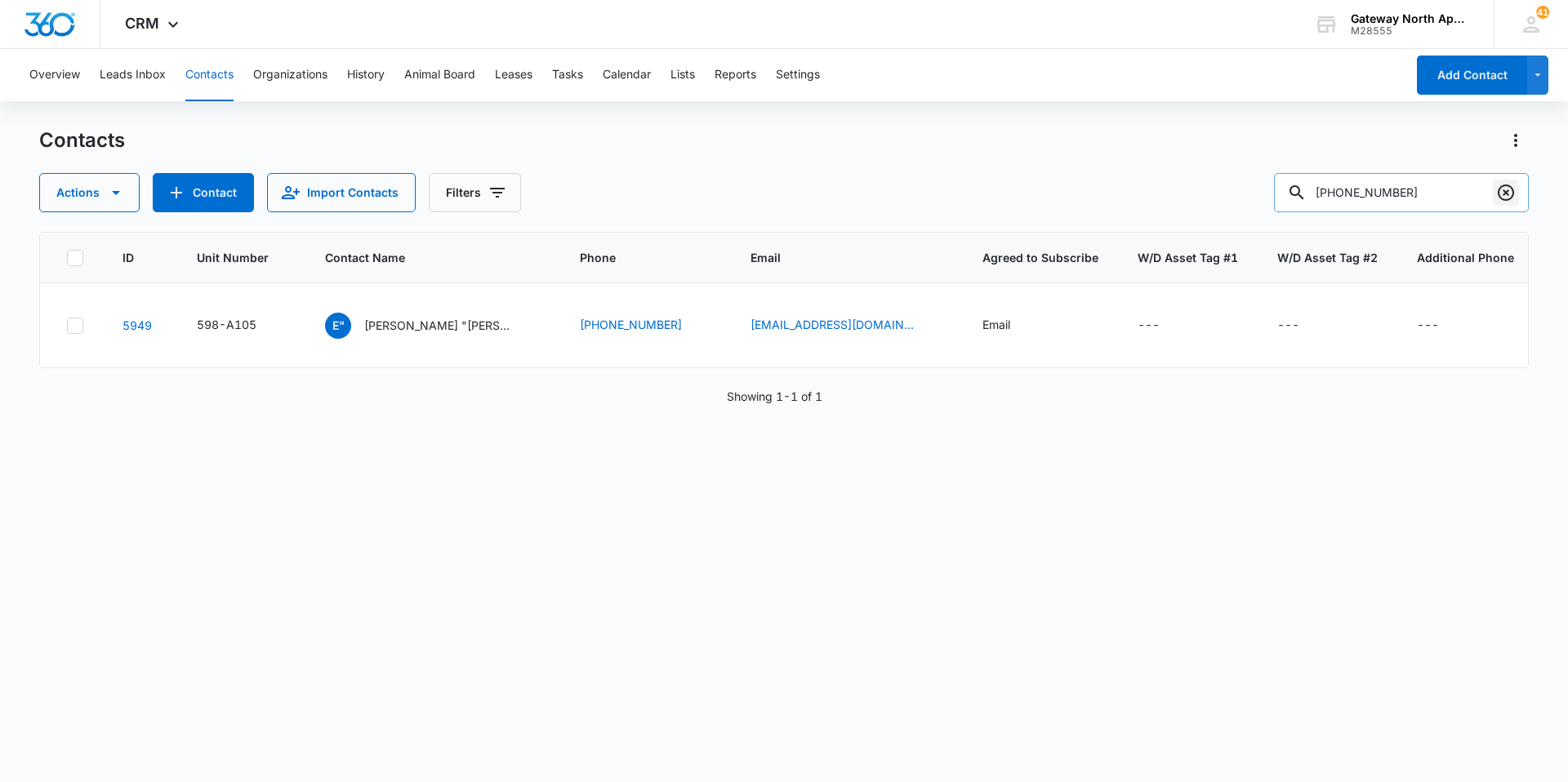
click at [758, 190] on icon "Clear" at bounding box center [1505, 193] width 16 height 16
